Goal: Task Accomplishment & Management: Manage account settings

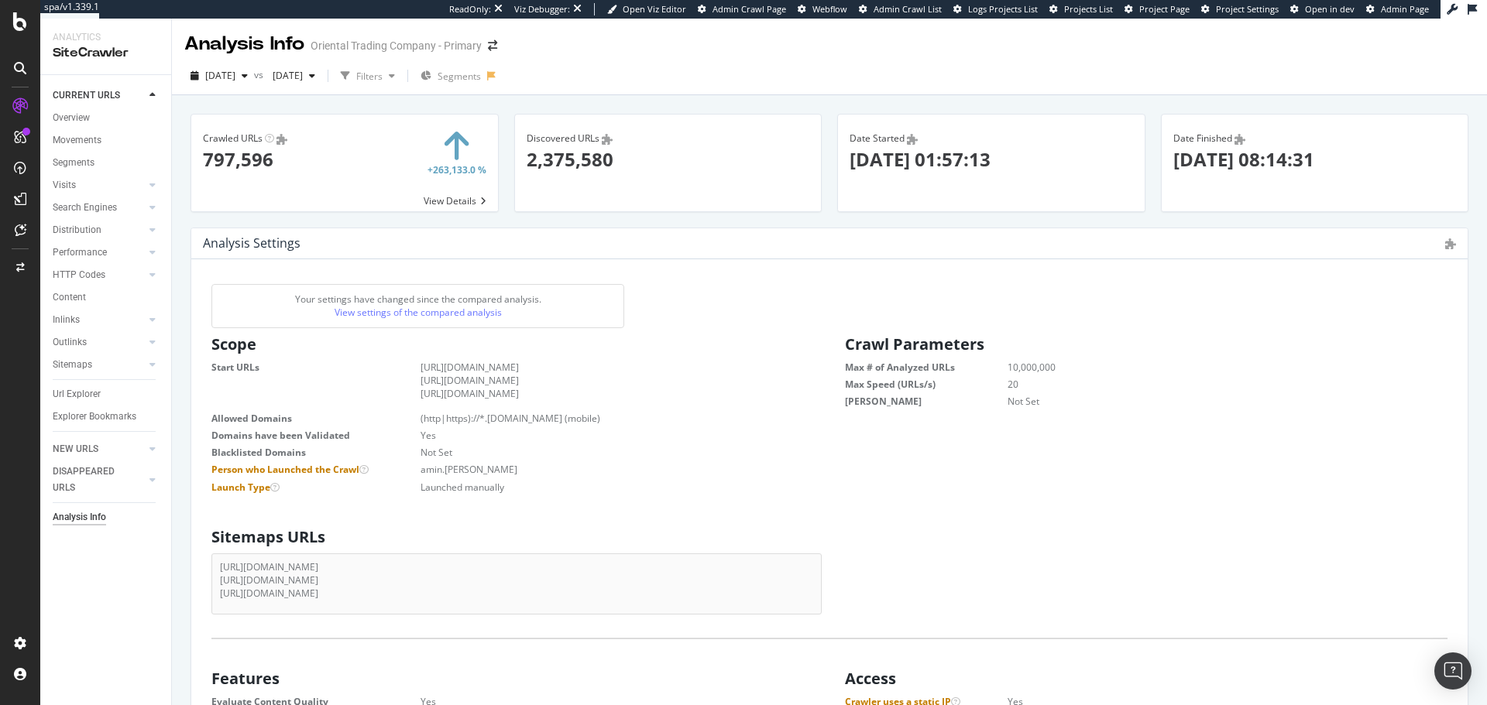
scroll to position [1548, 0]
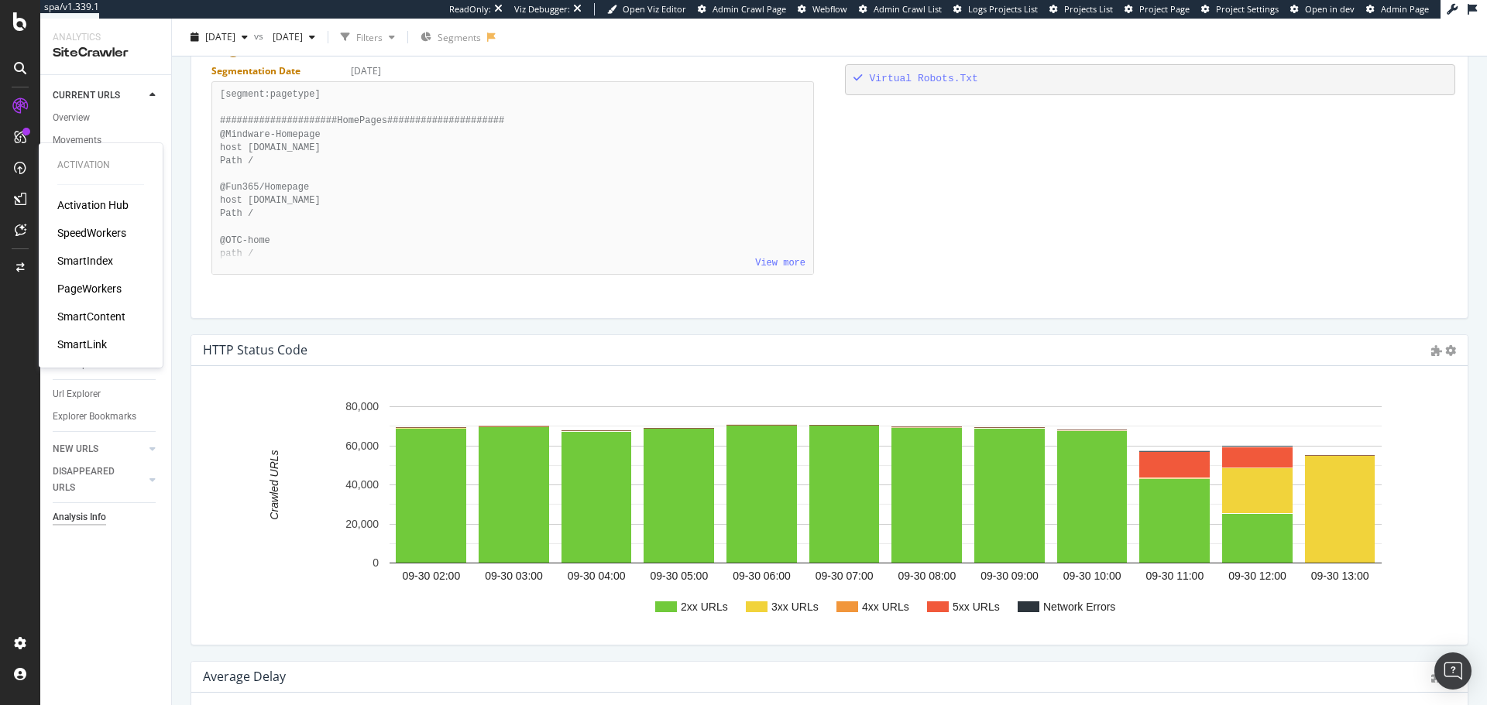
click at [97, 238] on div "SpeedWorkers" at bounding box center [91, 232] width 69 height 15
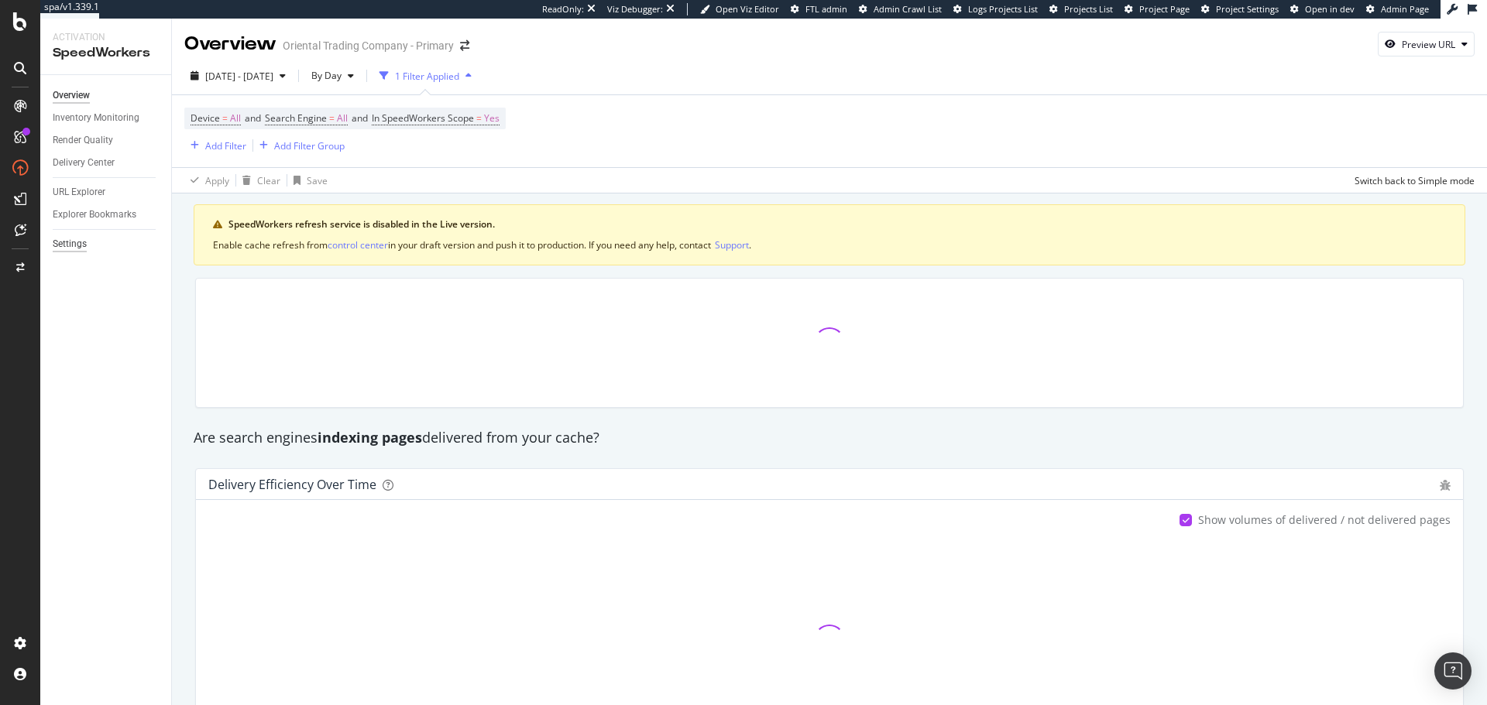
click at [74, 242] on div "Settings" at bounding box center [70, 244] width 34 height 16
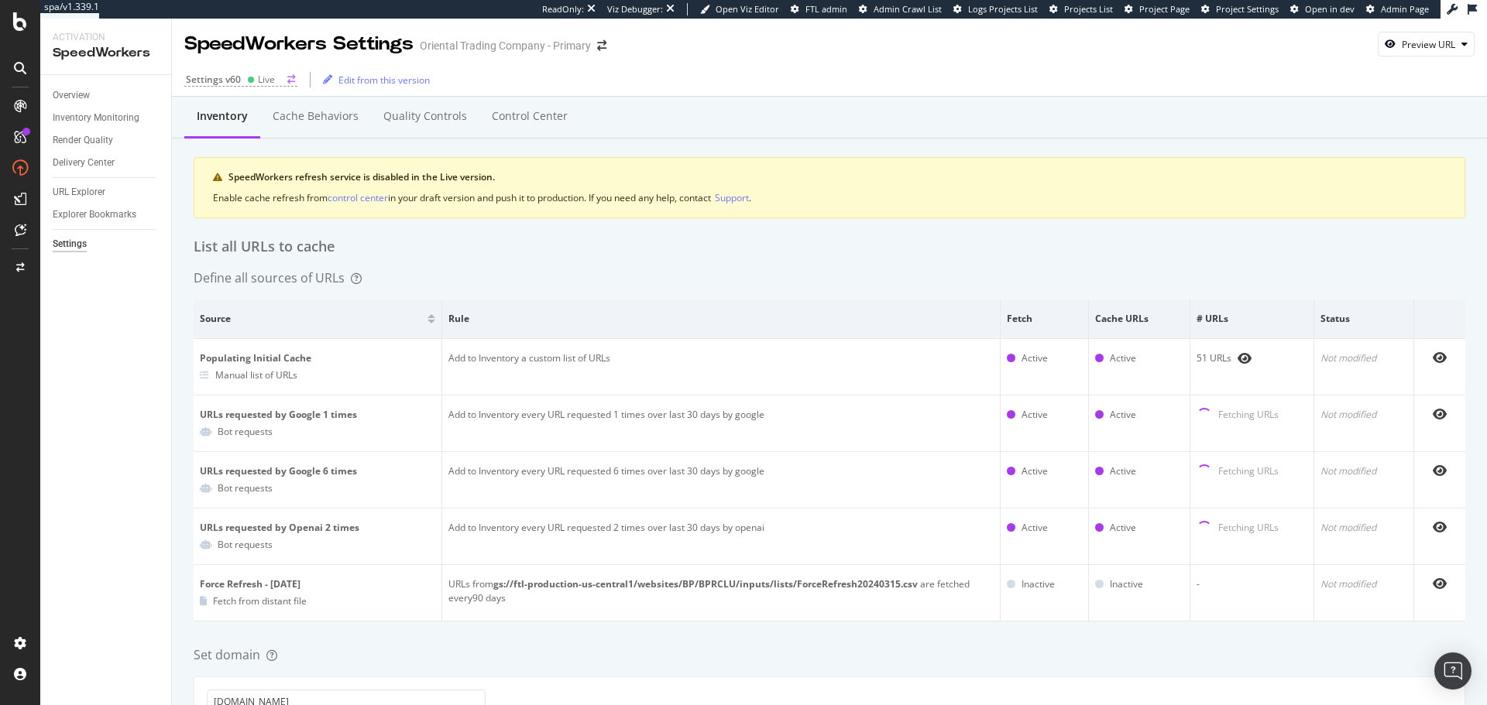
click at [283, 79] on div "Settings v60 Live" at bounding box center [240, 80] width 113 height 14
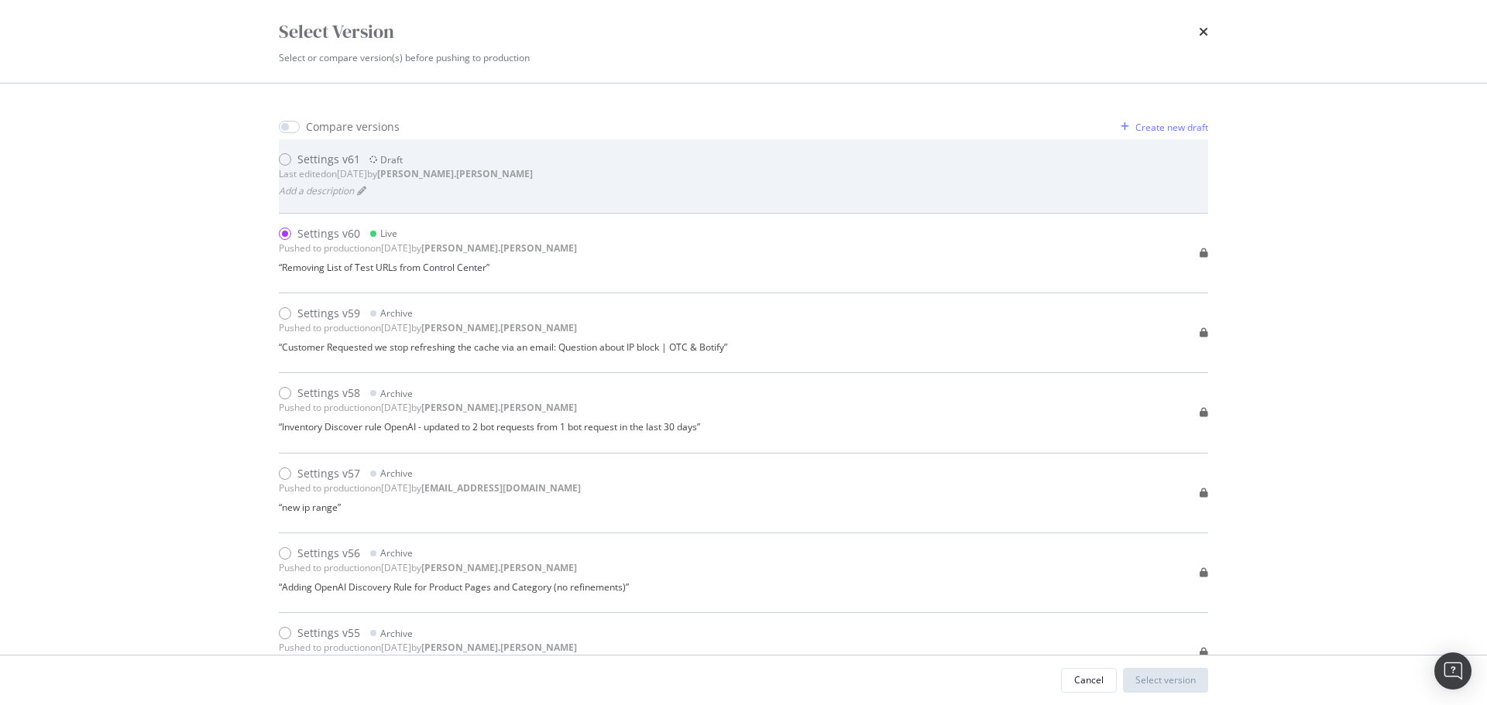
click at [314, 163] on div "Settings v61" at bounding box center [328, 159] width 63 height 15
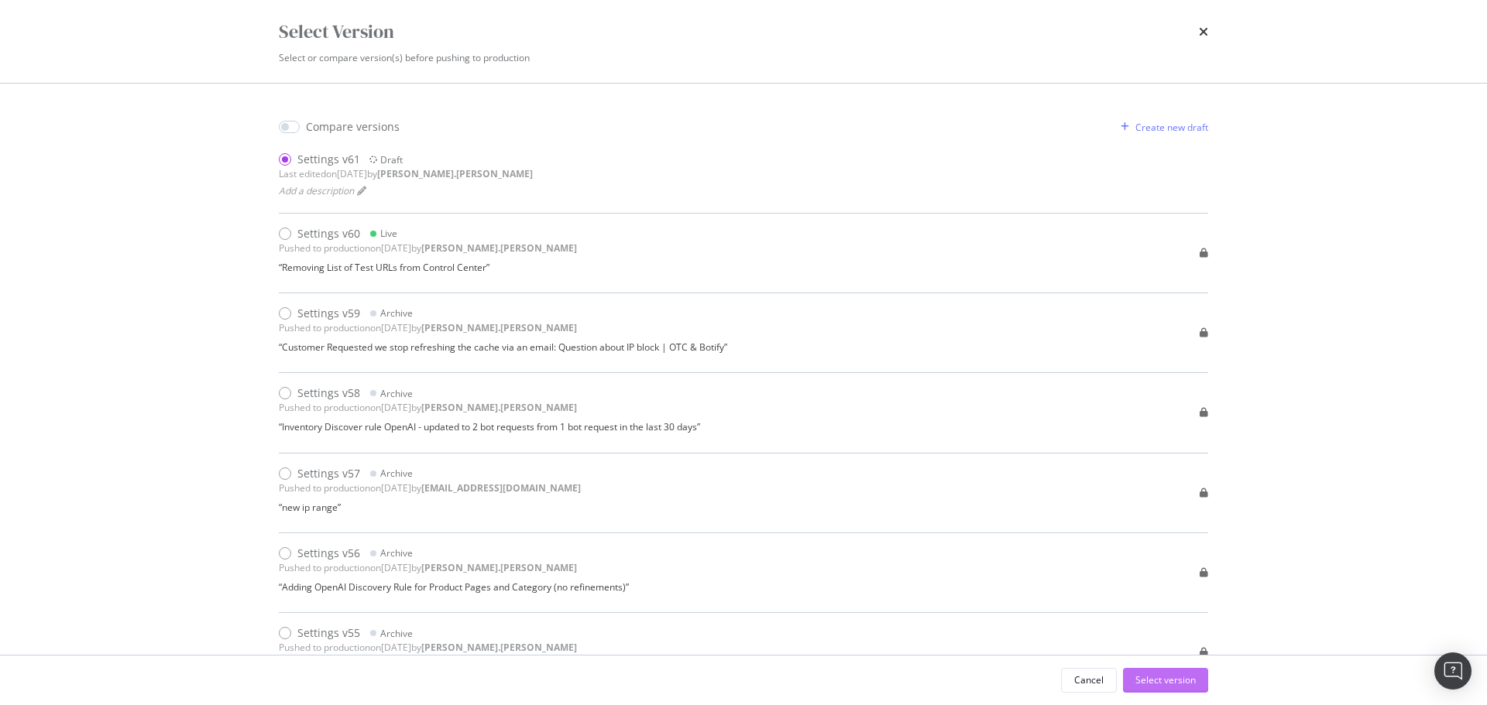
click at [1169, 684] on div "Select version" at bounding box center [1165, 680] width 60 height 13
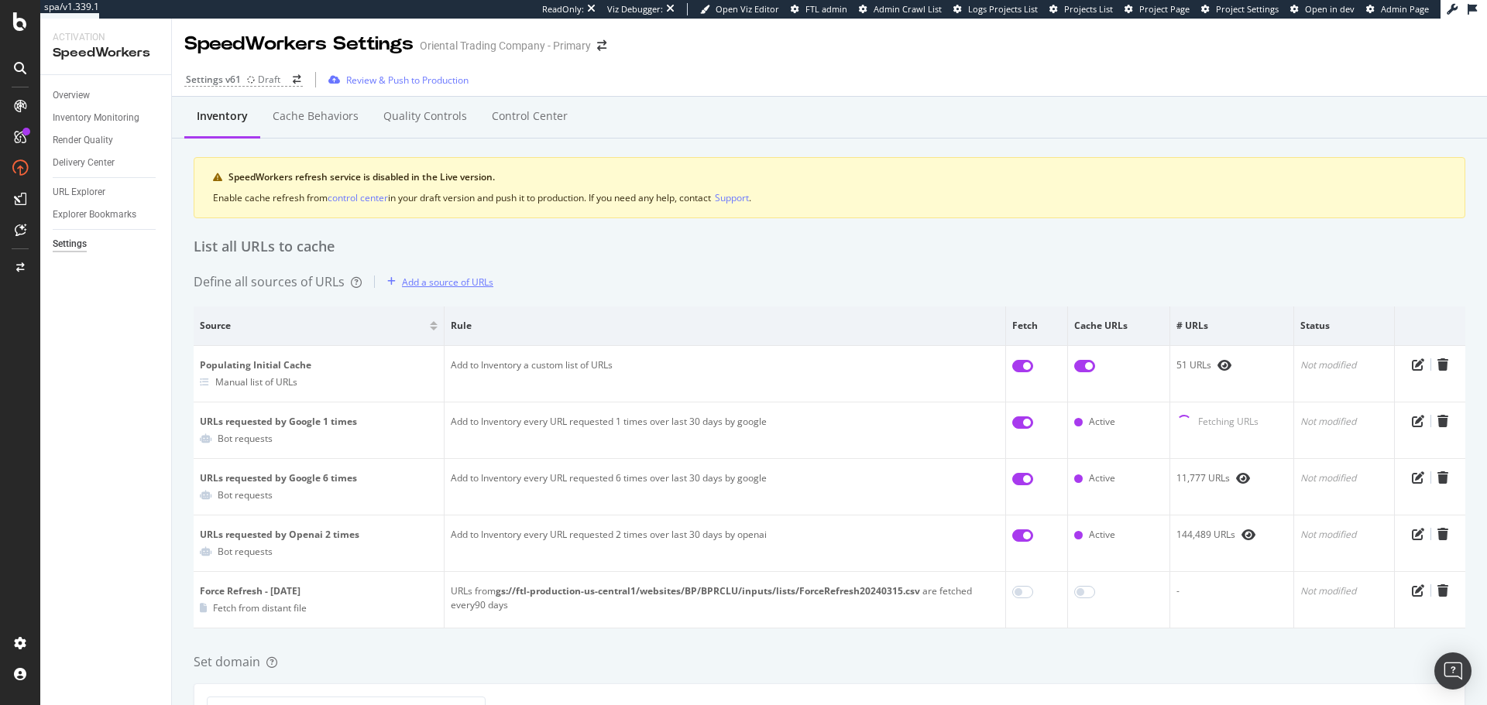
click at [434, 279] on div "Add a source of URLs" at bounding box center [447, 282] width 91 height 13
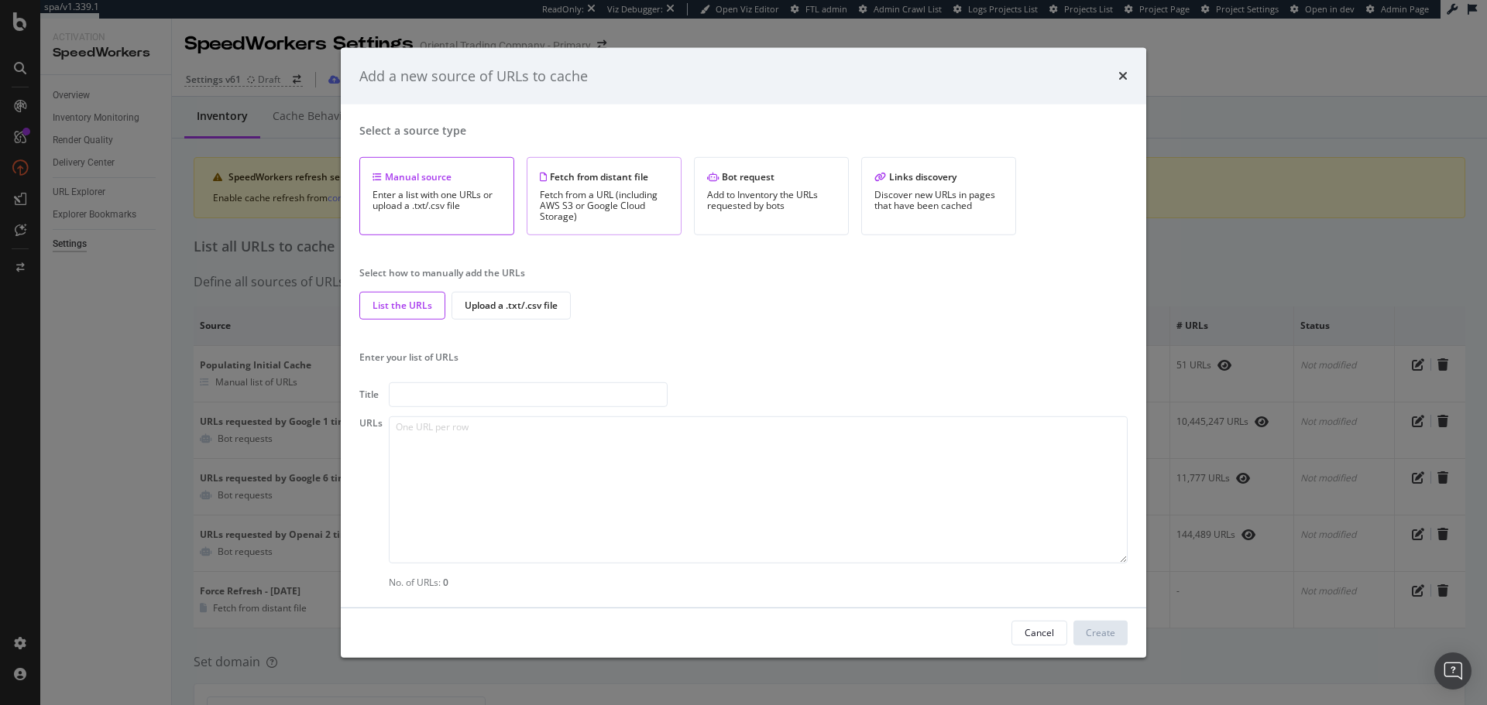
click at [598, 217] on div "Fetch from a URL (including AWS S3 or Google Cloud Storage)" at bounding box center [604, 206] width 129 height 33
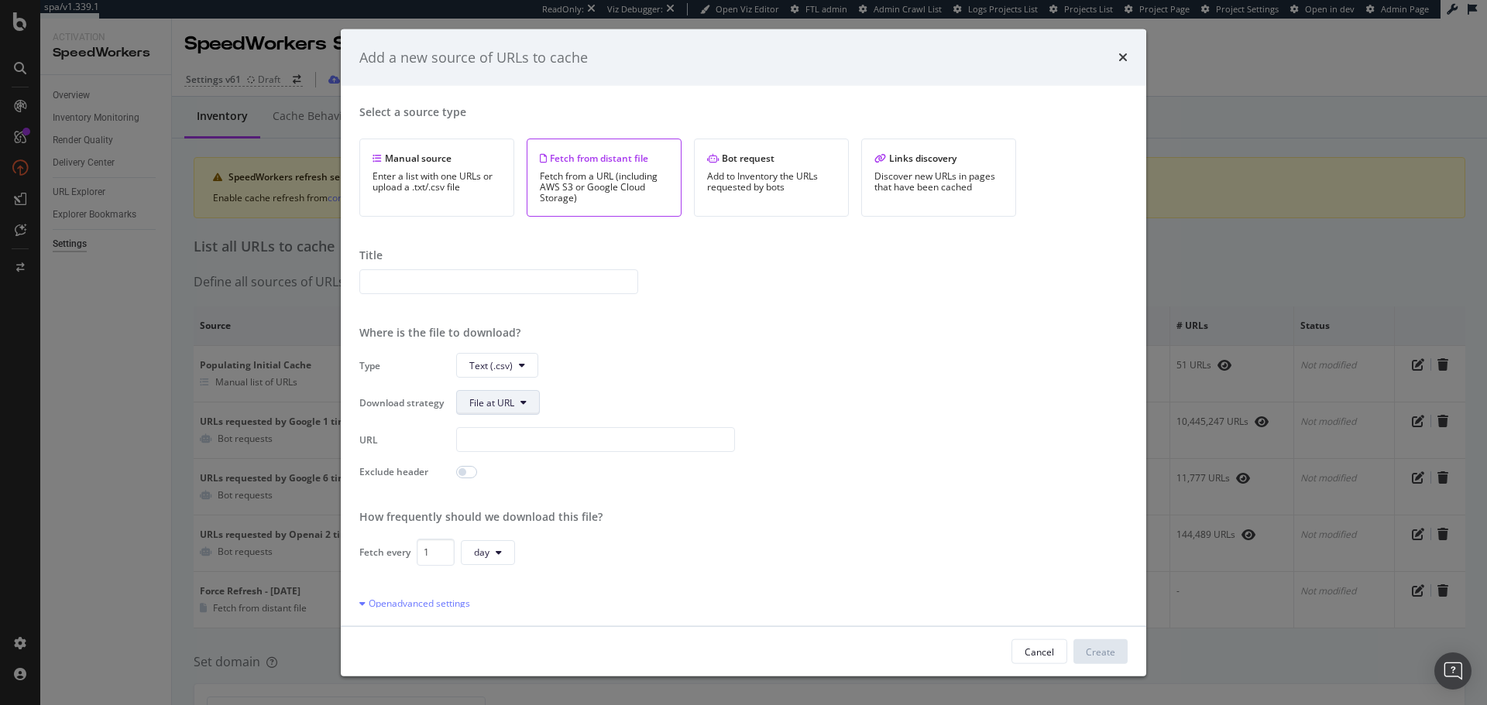
click at [498, 401] on span "File at URL" at bounding box center [491, 402] width 45 height 13
click at [500, 400] on span "File at URL" at bounding box center [491, 402] width 45 height 13
click at [494, 364] on span "Text (.csv)" at bounding box center [490, 364] width 43 height 13
click at [1030, 643] on div "Cancel" at bounding box center [1038, 652] width 29 height 22
